Goal: Use online tool/utility: Utilize a website feature to perform a specific function

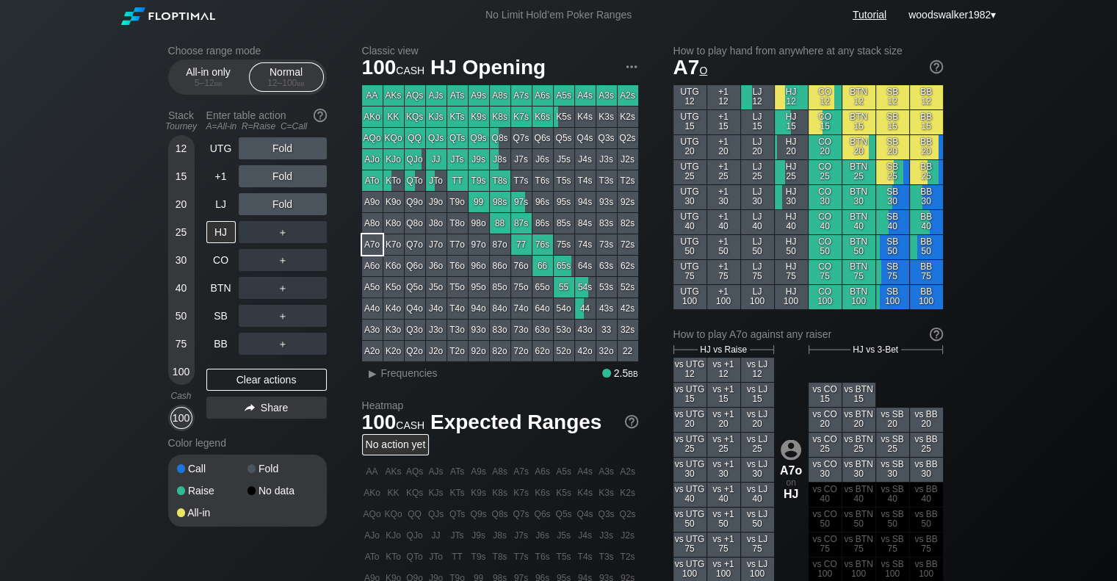
click at [867, 11] on link "Tutorial" at bounding box center [870, 15] width 34 height 12
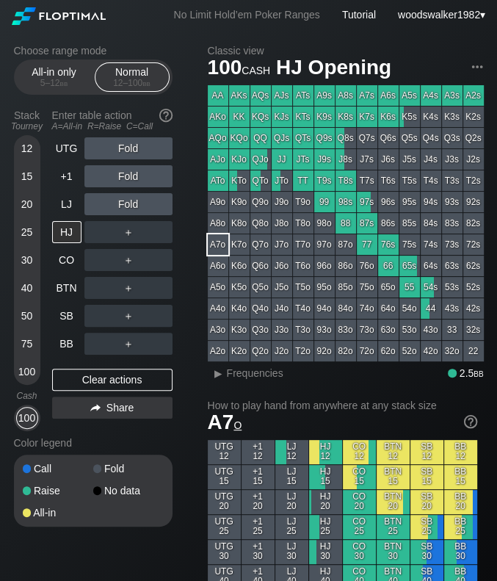
click at [21, 368] on div "100" at bounding box center [27, 372] width 22 height 22
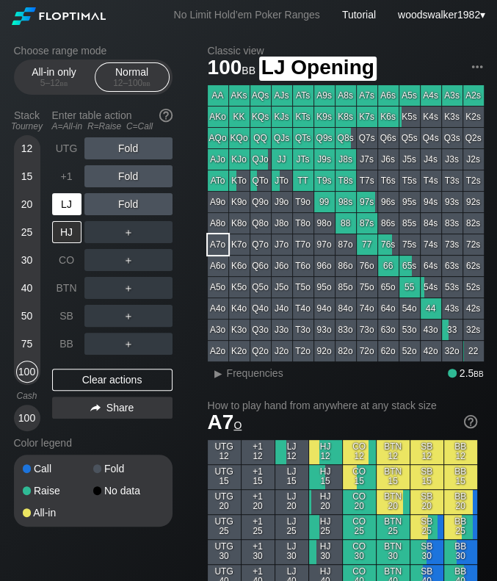
click at [73, 208] on div "LJ" at bounding box center [66, 204] width 29 height 22
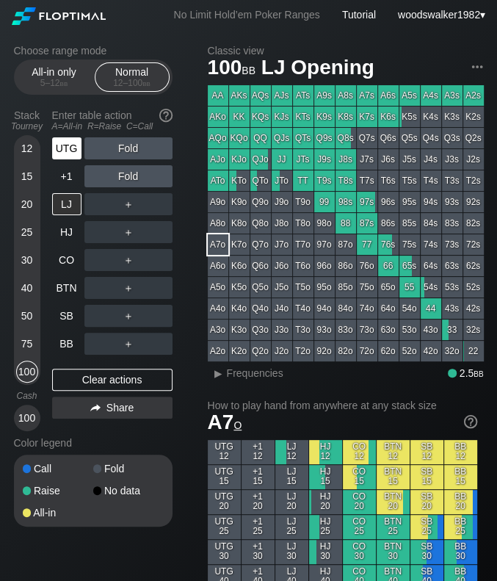
click at [65, 153] on div "UTG" at bounding box center [66, 148] width 29 height 22
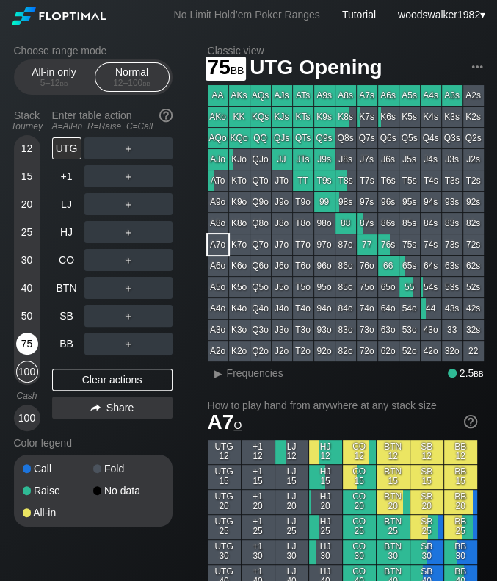
click at [29, 345] on div "75" at bounding box center [27, 344] width 22 height 22
click at [69, 341] on div "BB" at bounding box center [66, 344] width 29 height 22
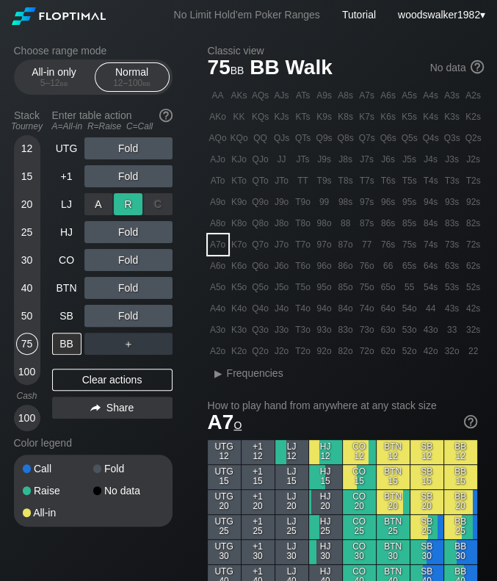
click at [123, 205] on div "R ✕" at bounding box center [128, 204] width 29 height 22
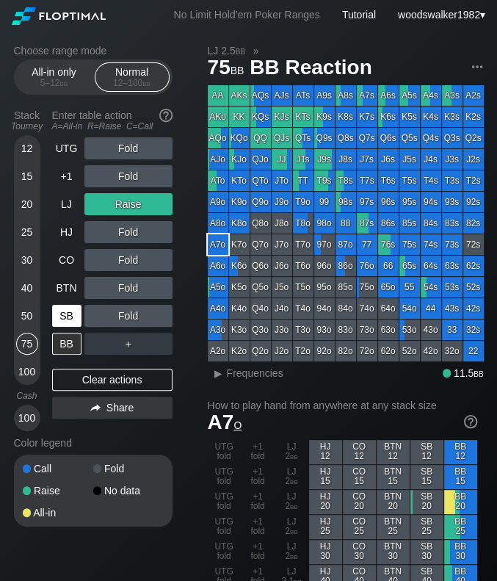
click at [67, 317] on div "SB" at bounding box center [66, 316] width 29 height 22
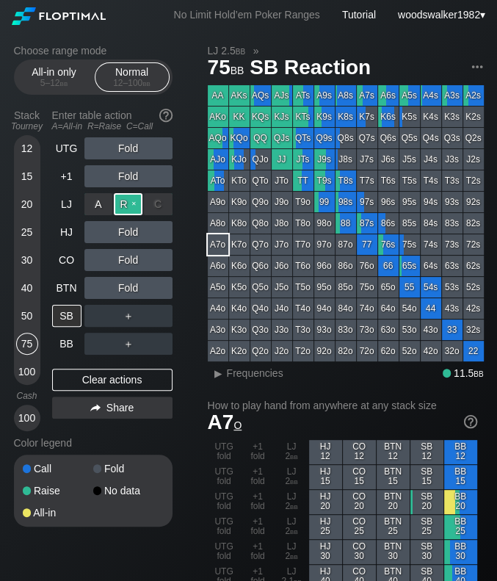
click at [134, 201] on div "R ✕" at bounding box center [128, 204] width 29 height 22
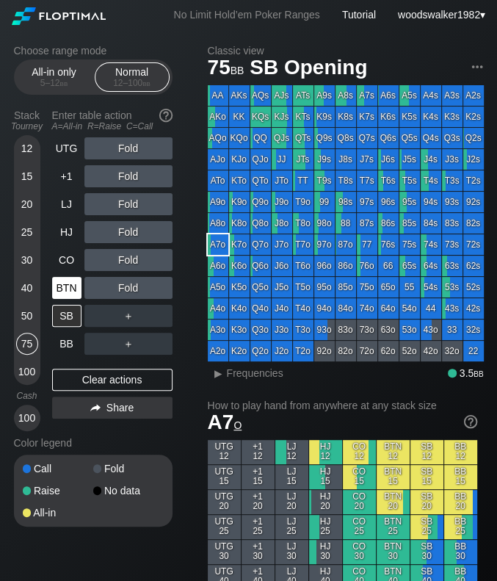
click at [74, 294] on div "BTN" at bounding box center [66, 288] width 29 height 22
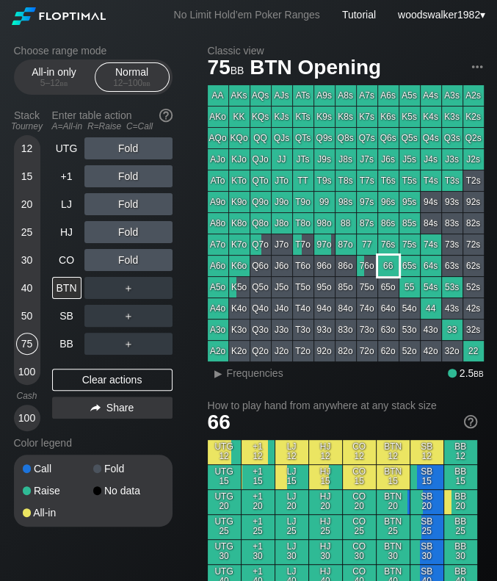
click at [391, 269] on div "66" at bounding box center [388, 266] width 21 height 21
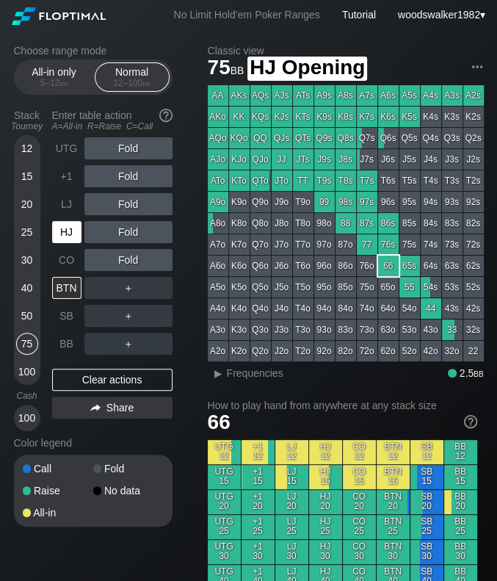
click at [62, 242] on div "HJ" at bounding box center [66, 232] width 29 height 22
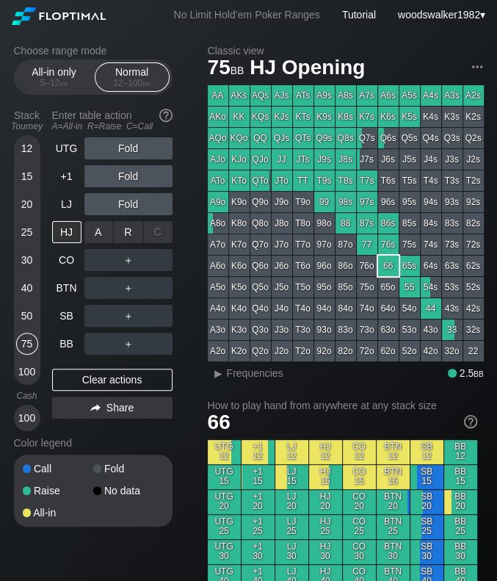
click at [153, 236] on div "C ✕" at bounding box center [158, 232] width 29 height 22
click at [77, 155] on div "UTG" at bounding box center [66, 148] width 29 height 22
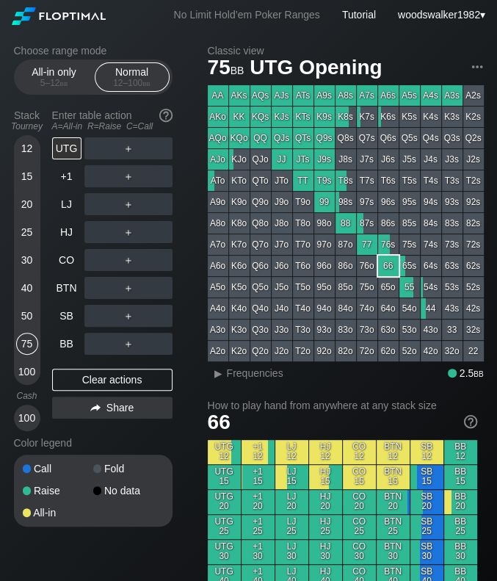
click at [29, 422] on div "100" at bounding box center [27, 418] width 22 height 22
click at [27, 344] on div "75" at bounding box center [27, 344] width 22 height 22
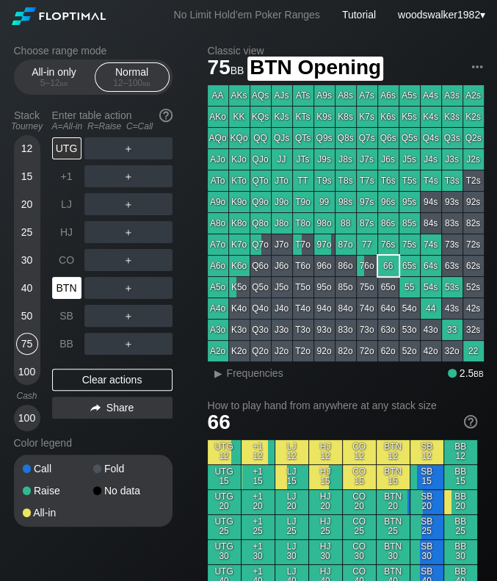
click at [72, 287] on div "BTN" at bounding box center [66, 288] width 29 height 22
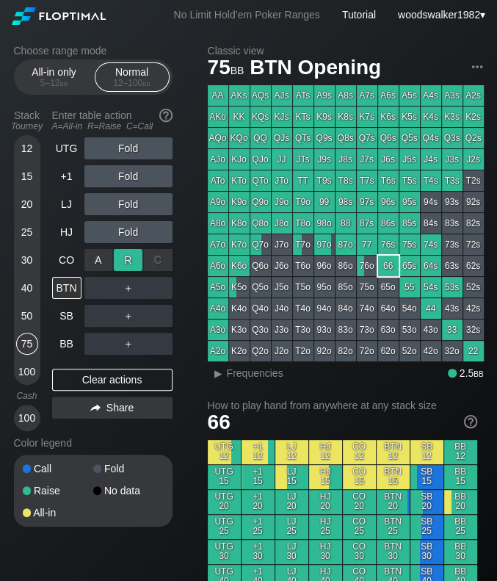
drag, startPoint x: 132, startPoint y: 246, endPoint x: 131, endPoint y: 258, distance: 11.8
click at [131, 258] on div "R ✕" at bounding box center [128, 260] width 29 height 22
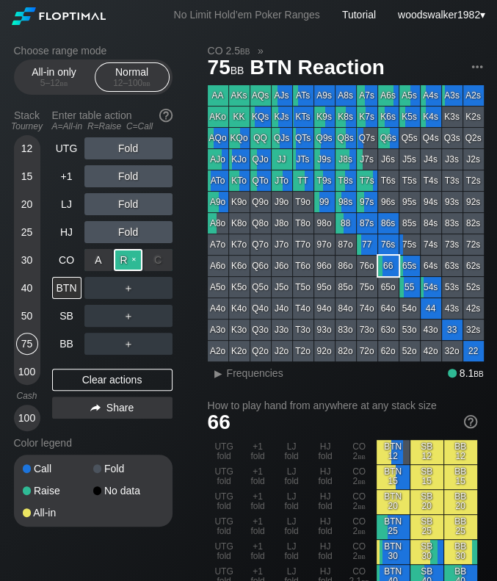
click at [133, 258] on div "R ✕" at bounding box center [128, 260] width 29 height 22
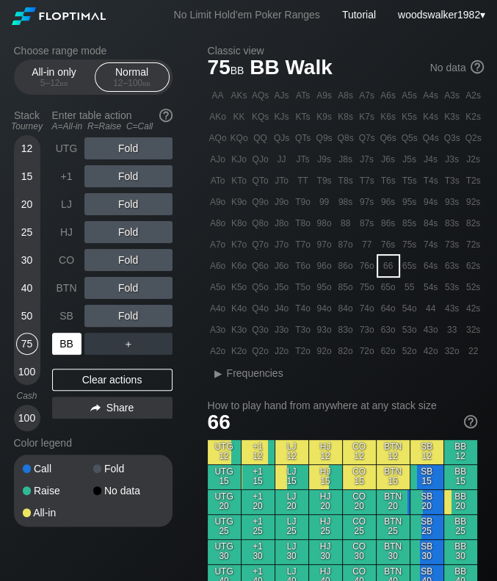
click at [68, 341] on div "BB" at bounding box center [66, 344] width 29 height 22
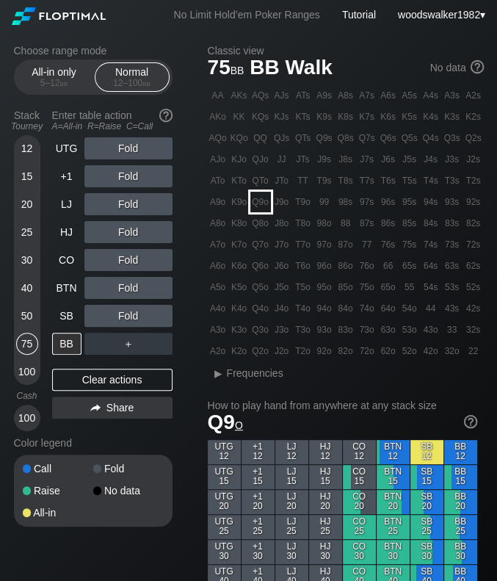
click at [264, 209] on div "Q9o" at bounding box center [260, 202] width 21 height 21
click at [264, 206] on div "Q9o" at bounding box center [260, 202] width 21 height 21
click at [68, 317] on div "SB" at bounding box center [66, 316] width 29 height 22
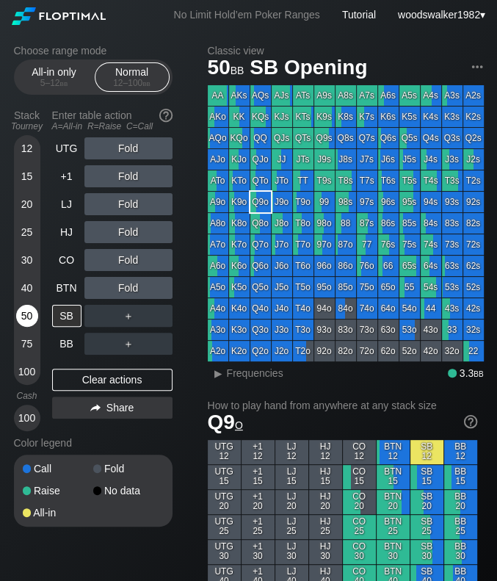
click at [29, 314] on div "50" at bounding box center [27, 316] width 22 height 22
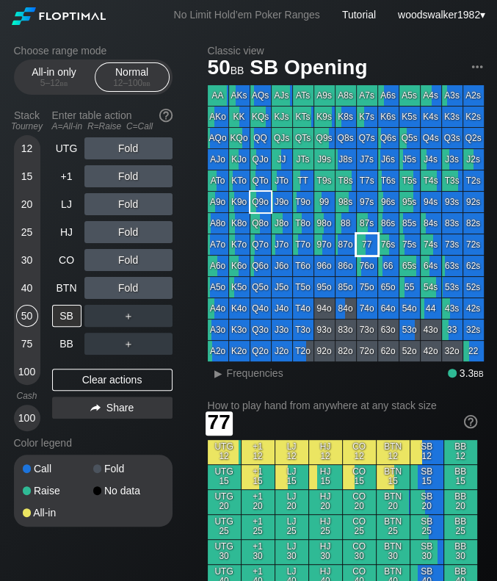
click at [361, 246] on div "77" at bounding box center [367, 244] width 21 height 21
click at [65, 291] on div "BTN" at bounding box center [66, 288] width 29 height 22
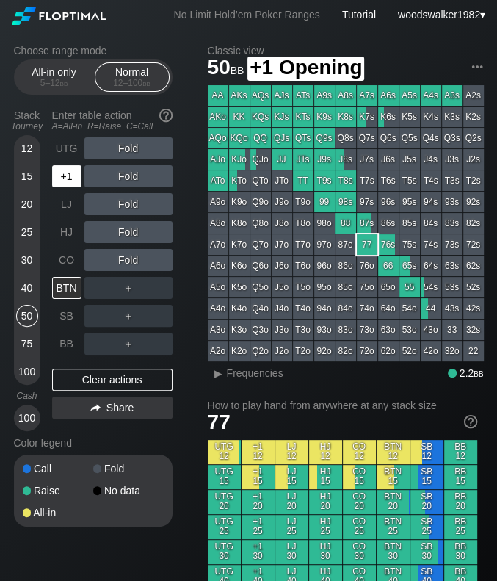
click at [73, 181] on div "+1" at bounding box center [66, 176] width 29 height 22
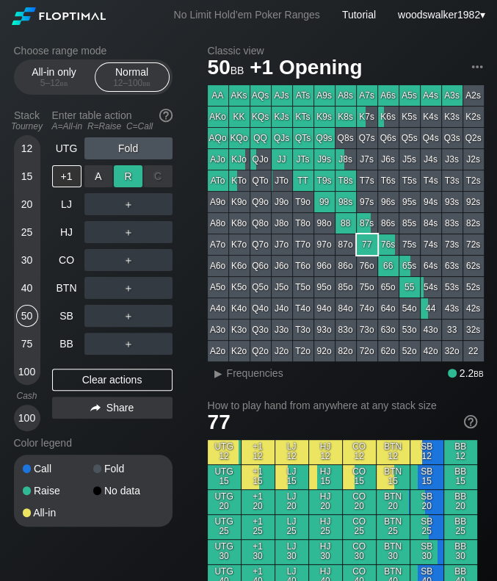
click at [127, 181] on div "R ✕" at bounding box center [128, 176] width 29 height 22
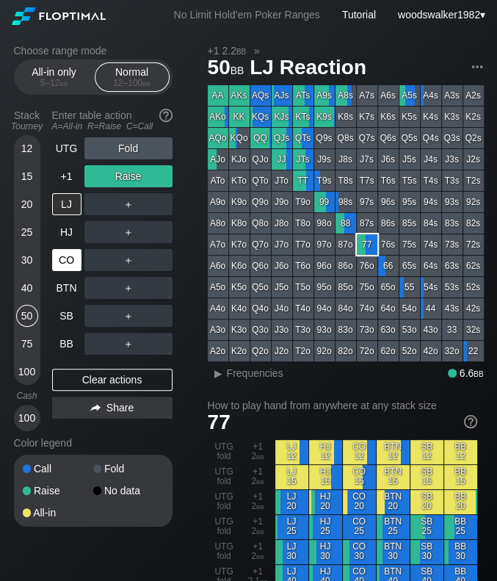
click at [68, 270] on div "CO" at bounding box center [66, 260] width 29 height 22
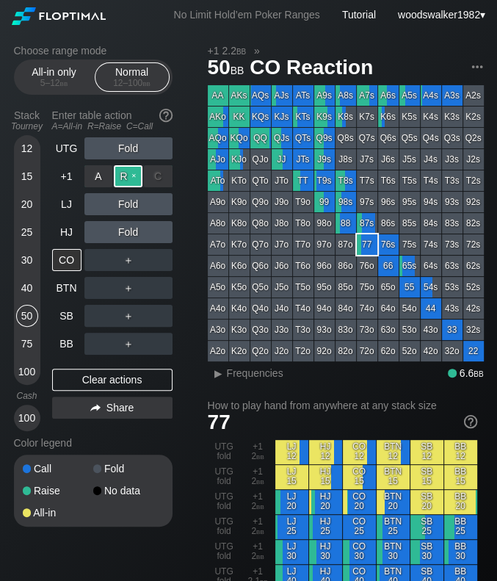
click at [134, 176] on div "R ✕" at bounding box center [128, 176] width 29 height 22
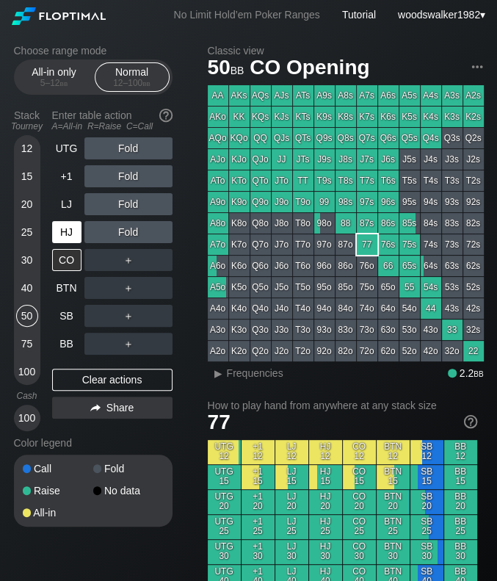
click at [66, 223] on div "HJ" at bounding box center [66, 232] width 29 height 22
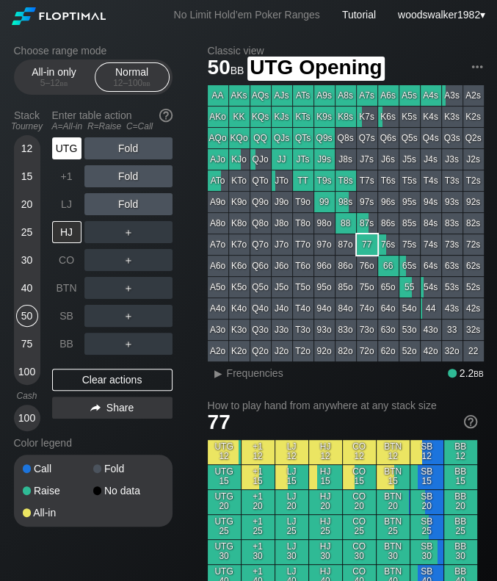
click at [67, 153] on div "UTG" at bounding box center [66, 148] width 29 height 22
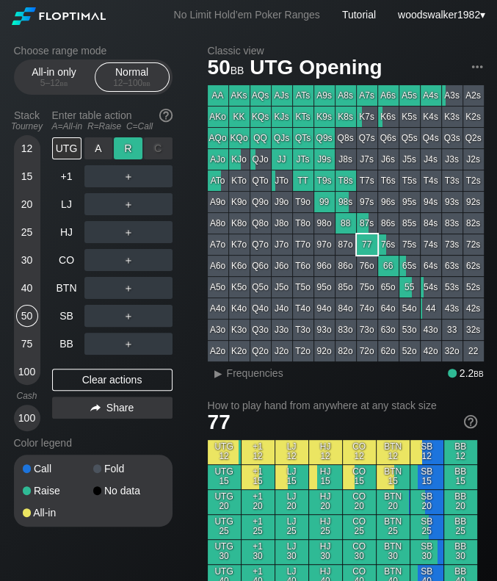
click at [133, 148] on div "R ✕" at bounding box center [128, 148] width 29 height 22
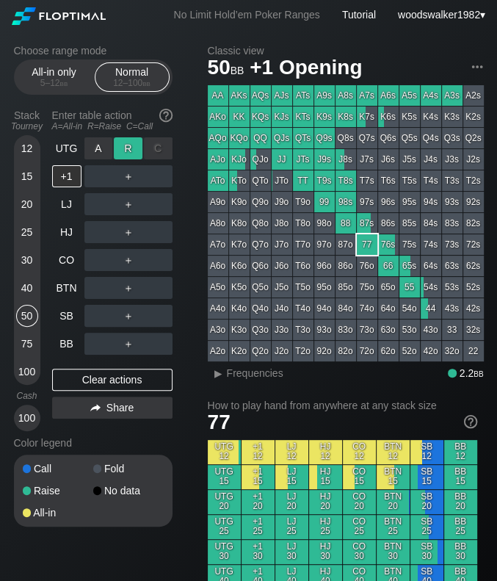
click at [132, 146] on div "R ✕" at bounding box center [128, 148] width 29 height 22
click at [65, 214] on div "LJ" at bounding box center [66, 204] width 29 height 22
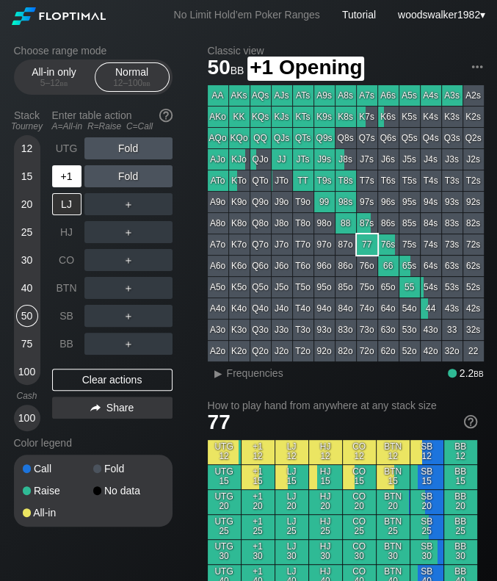
click at [64, 180] on div "+1" at bounding box center [66, 176] width 29 height 22
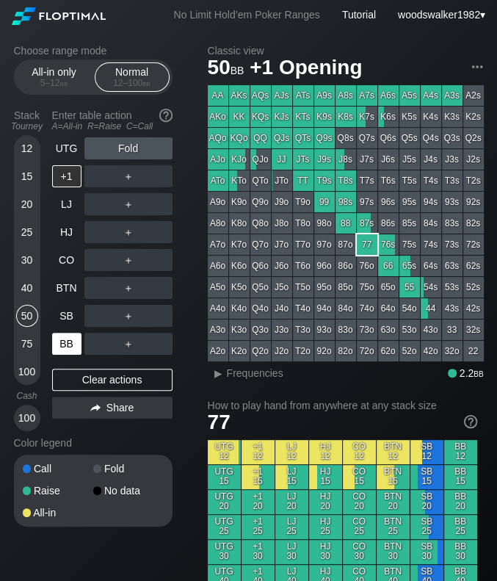
click at [62, 350] on div "BB" at bounding box center [66, 344] width 29 height 22
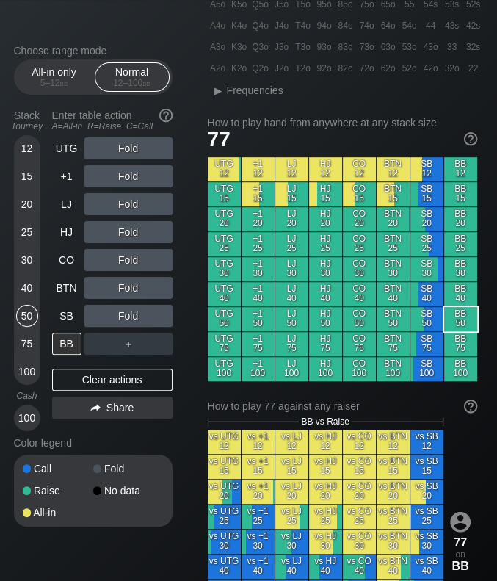
scroll to position [283, 0]
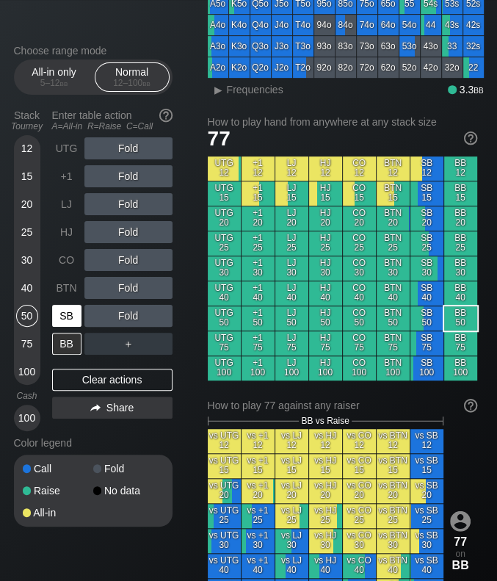
click at [71, 320] on div "SB" at bounding box center [66, 316] width 29 height 22
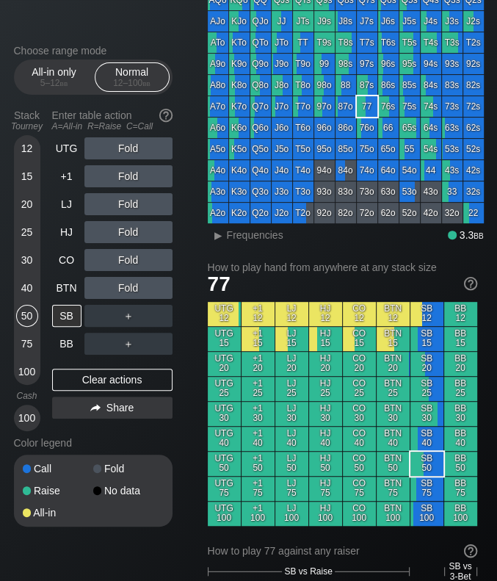
scroll to position [138, 0]
click at [239, 109] on div "K7o" at bounding box center [239, 106] width 21 height 21
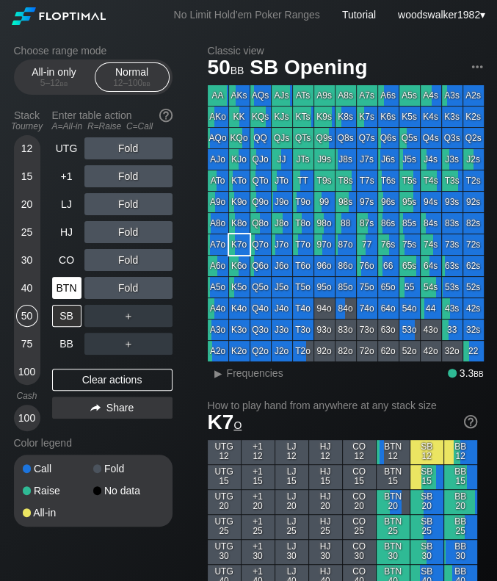
click at [70, 284] on div "BTN" at bounding box center [66, 288] width 29 height 22
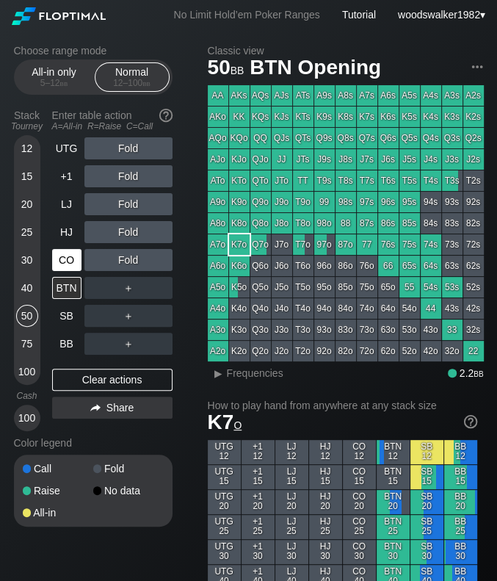
click at [79, 258] on div "CO" at bounding box center [66, 260] width 29 height 22
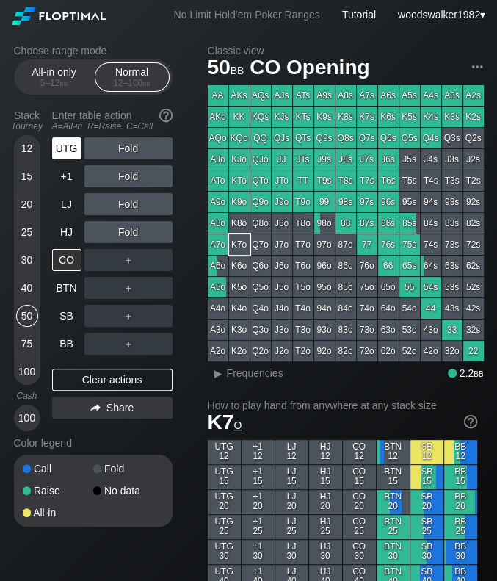
click at [74, 155] on div "UTG" at bounding box center [66, 148] width 29 height 22
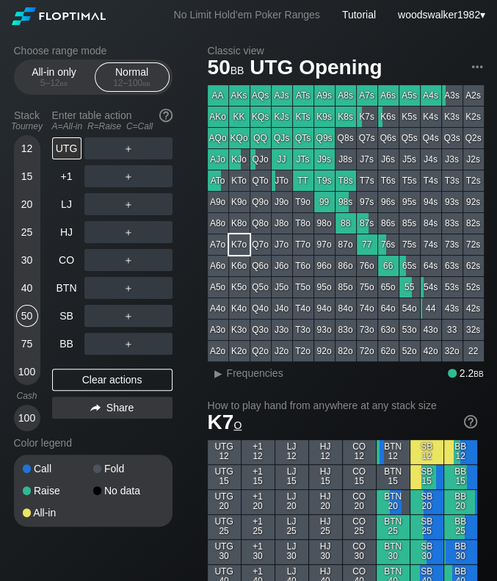
click at [32, 232] on div "25" at bounding box center [27, 232] width 22 height 22
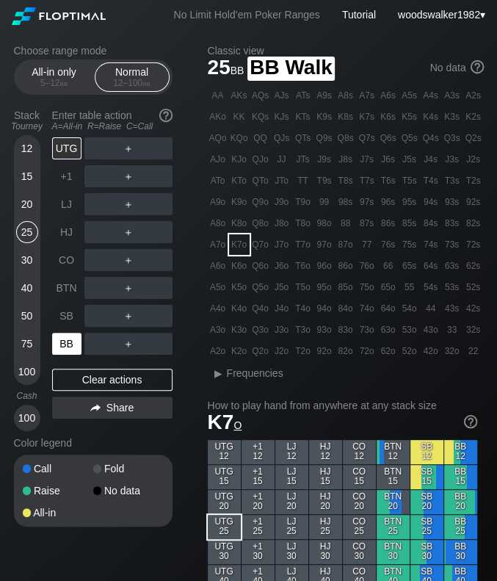
click at [70, 346] on div "BB" at bounding box center [66, 344] width 29 height 22
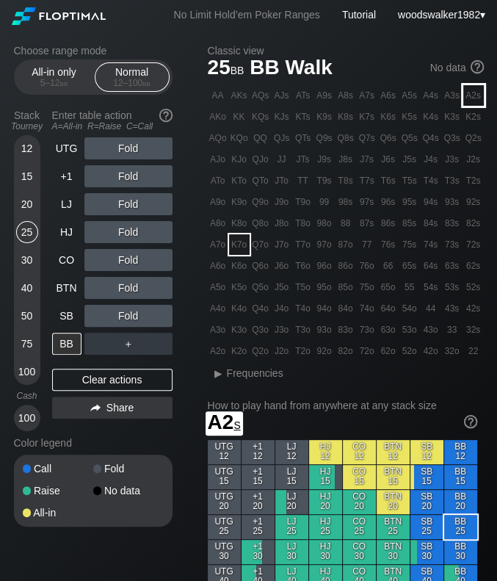
click at [476, 103] on div "A2s" at bounding box center [473, 95] width 21 height 21
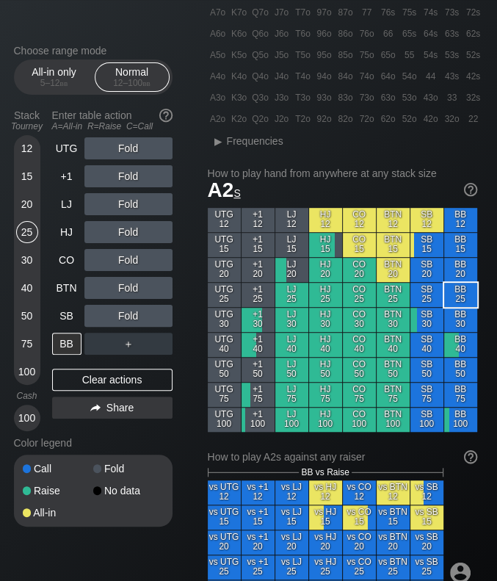
scroll to position [239, 0]
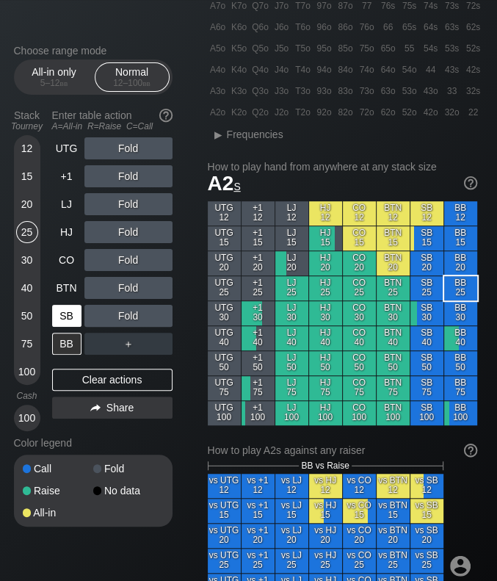
click at [73, 325] on div "SB" at bounding box center [66, 316] width 29 height 22
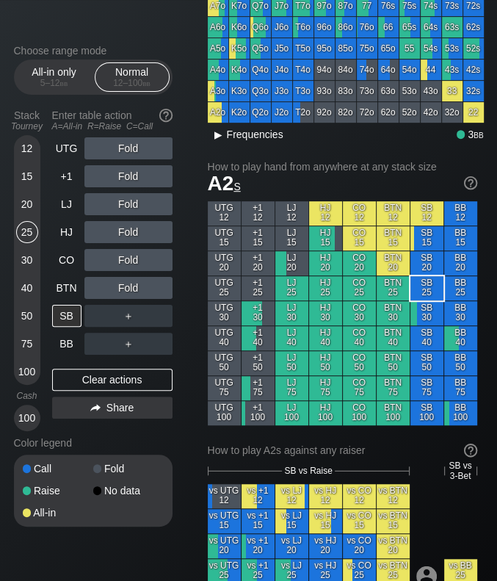
click at [253, 137] on span "Frequencies" at bounding box center [255, 135] width 57 height 12
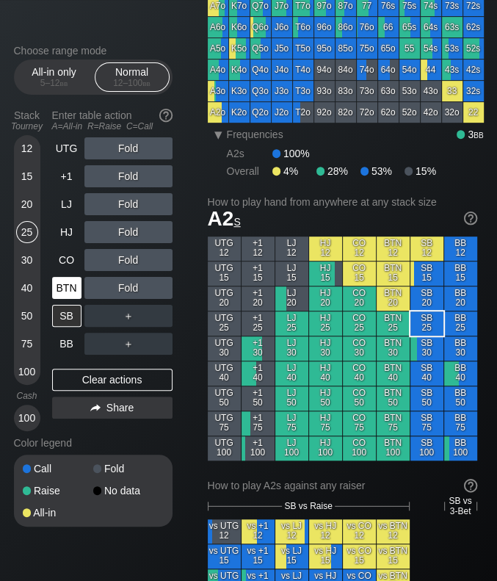
click at [59, 293] on div "BTN" at bounding box center [66, 288] width 29 height 22
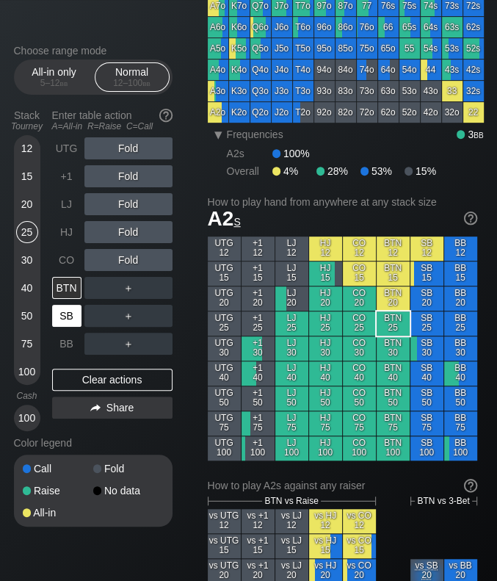
click at [56, 320] on div "SB" at bounding box center [66, 316] width 29 height 22
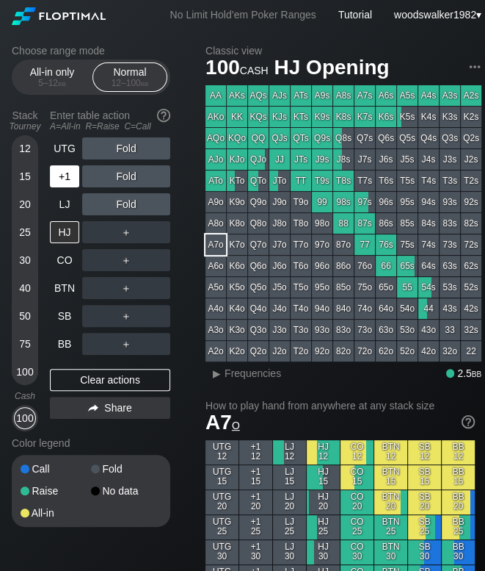
click at [68, 176] on div "+1" at bounding box center [64, 176] width 29 height 22
